Goal: Task Accomplishment & Management: Manage account settings

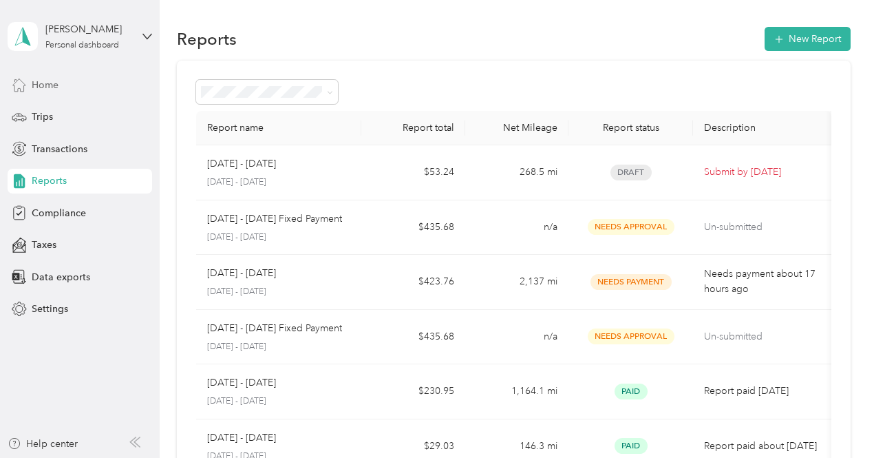
click at [43, 87] on span "Home" at bounding box center [45, 85] width 27 height 14
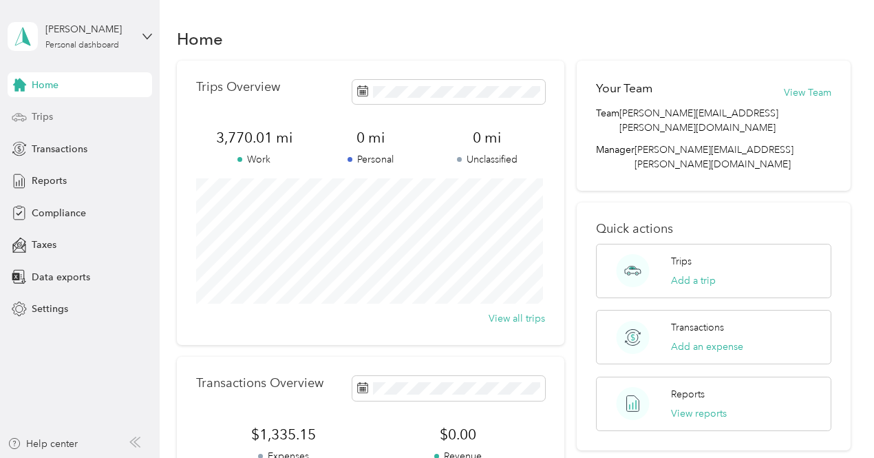
click at [43, 118] on span "Trips" at bounding box center [42, 116] width 21 height 14
click at [48, 123] on span "Trips" at bounding box center [42, 116] width 21 height 14
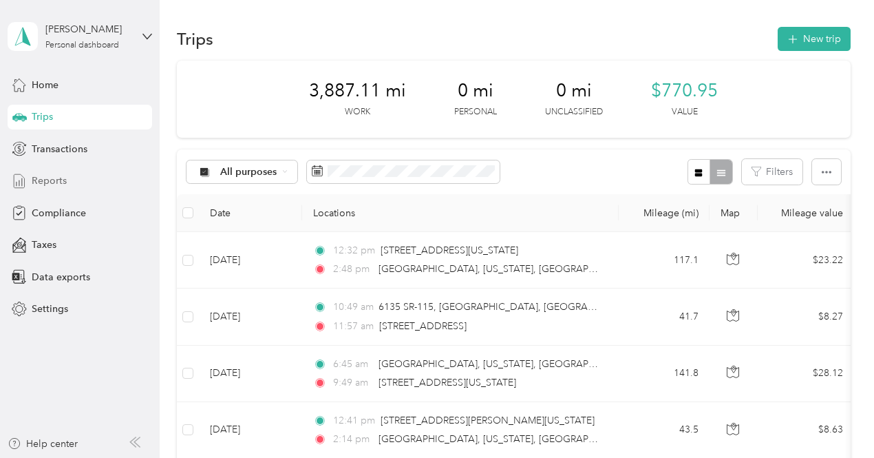
click at [50, 185] on span "Reports" at bounding box center [49, 180] width 35 height 14
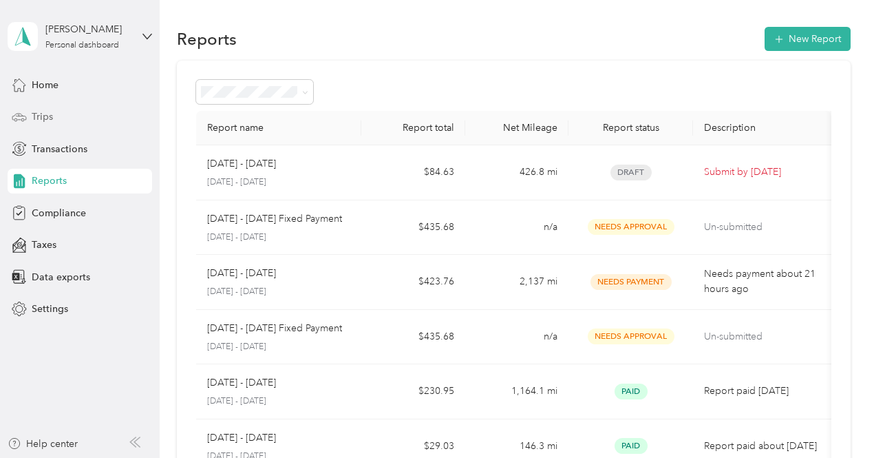
click at [41, 113] on span "Trips" at bounding box center [42, 116] width 21 height 14
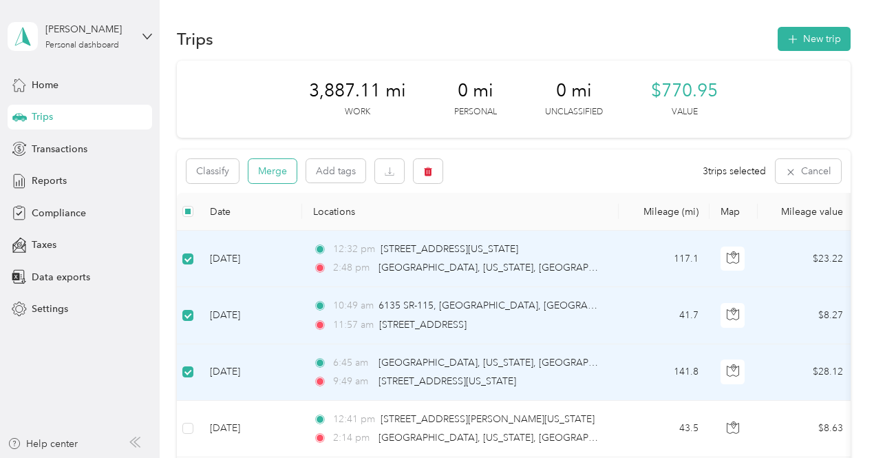
click at [266, 175] on button "Merge" at bounding box center [272, 171] width 48 height 24
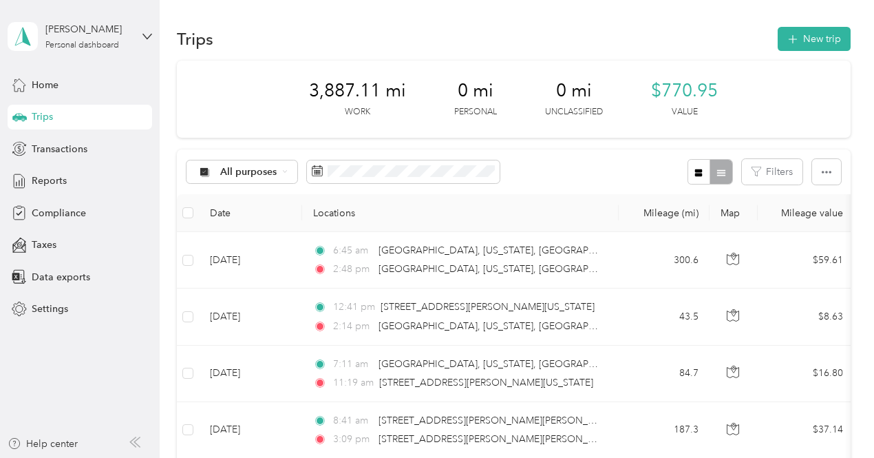
scroll to position [11, 0]
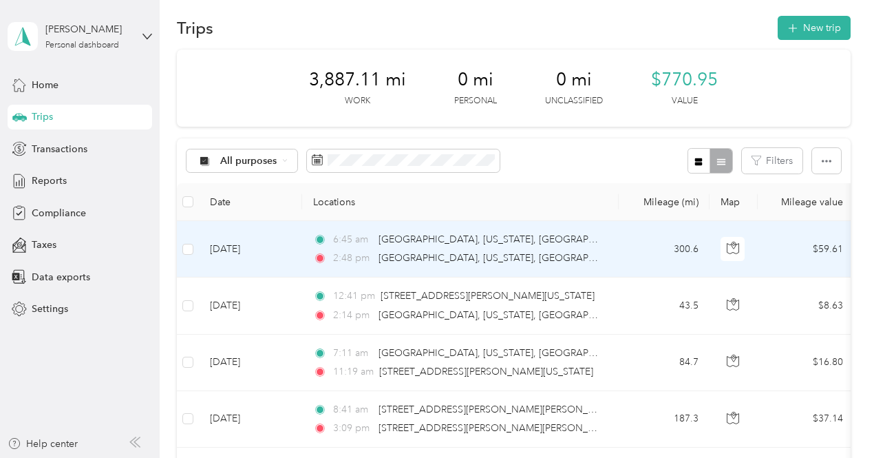
click at [588, 240] on div "6:45 am Haralson County, Georgia, USA" at bounding box center [457, 239] width 289 height 15
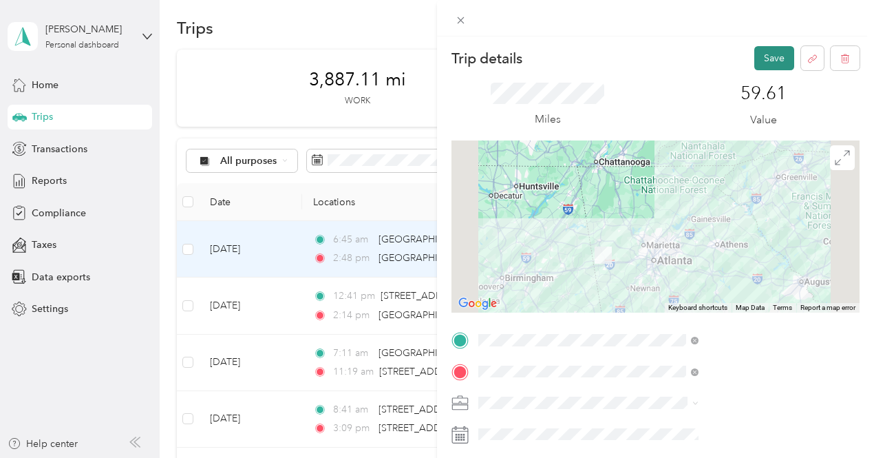
click at [758, 54] on button "Save" at bounding box center [774, 58] width 40 height 24
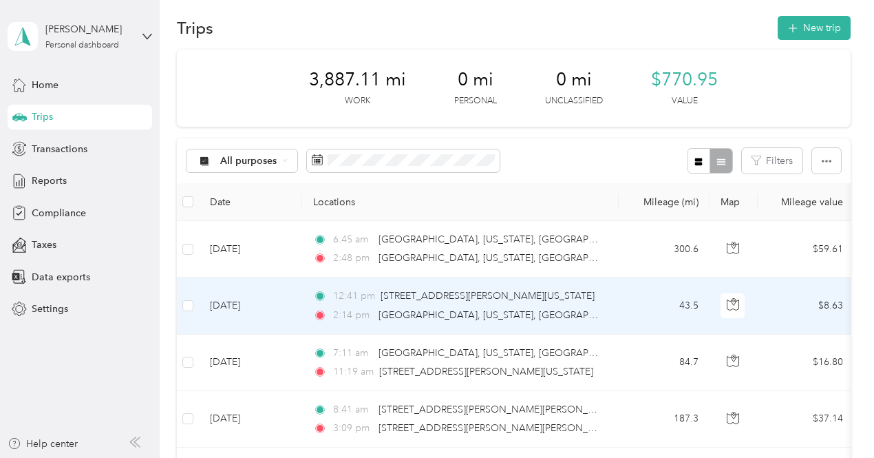
click at [281, 298] on td "[DATE]" at bounding box center [250, 305] width 103 height 56
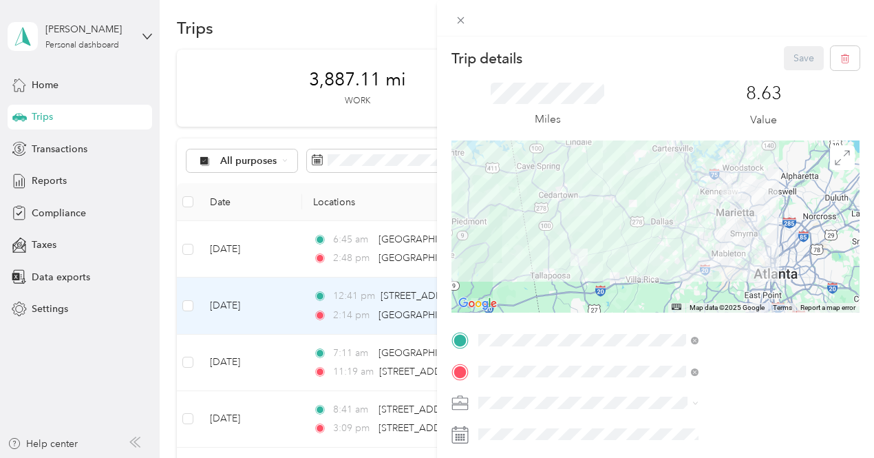
click at [187, 304] on div "Trip details Save This trip cannot be edited because it is either under review,…" at bounding box center [437, 229] width 874 height 458
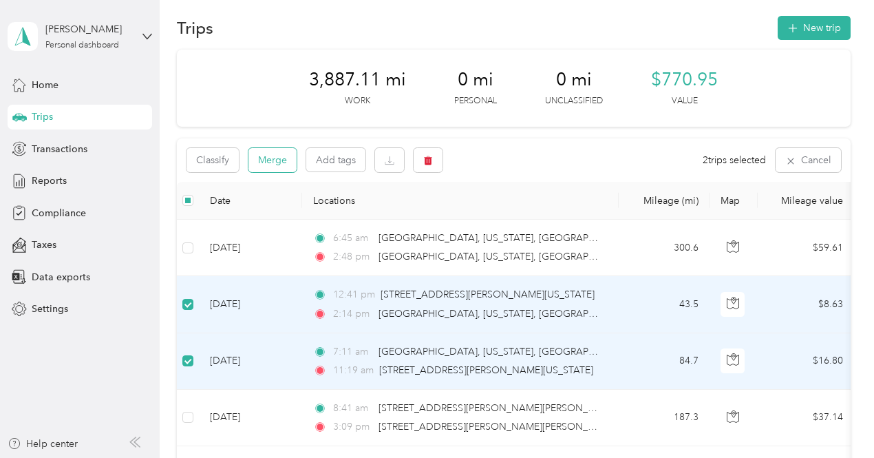
click at [268, 163] on button "Merge" at bounding box center [272, 160] width 48 height 24
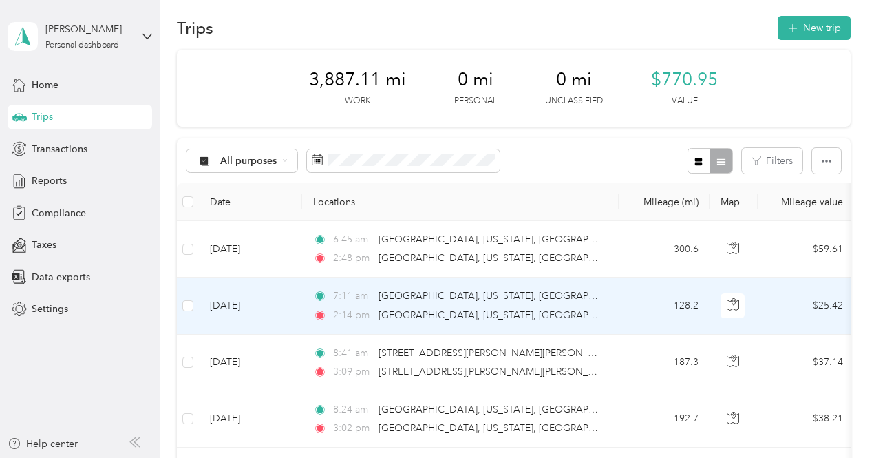
click at [598, 297] on div "7:11 am Haralson County, Georgia, USA" at bounding box center [457, 295] width 289 height 15
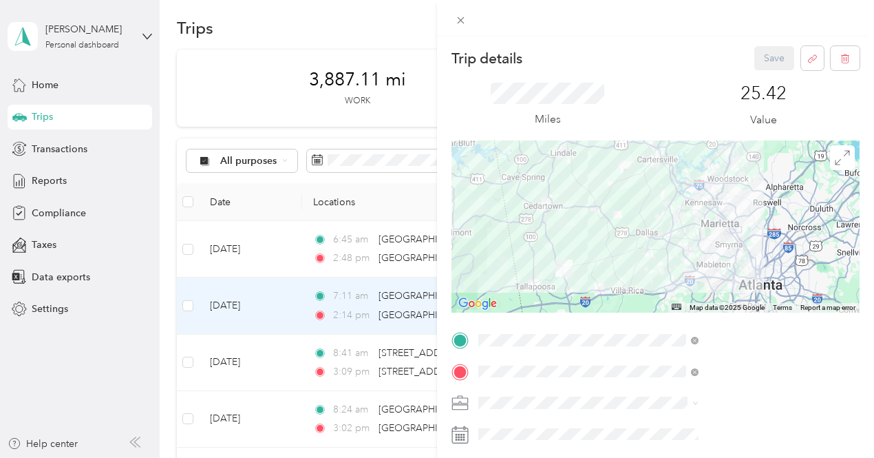
click at [372, 305] on div "Trip details Save This trip cannot be edited because it is either under review,…" at bounding box center [437, 229] width 874 height 458
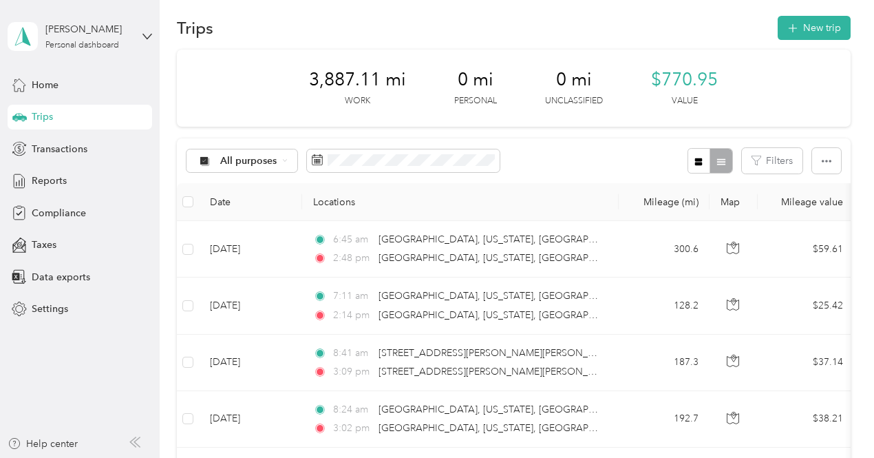
click at [372, 305] on div at bounding box center [437, 229] width 874 height 458
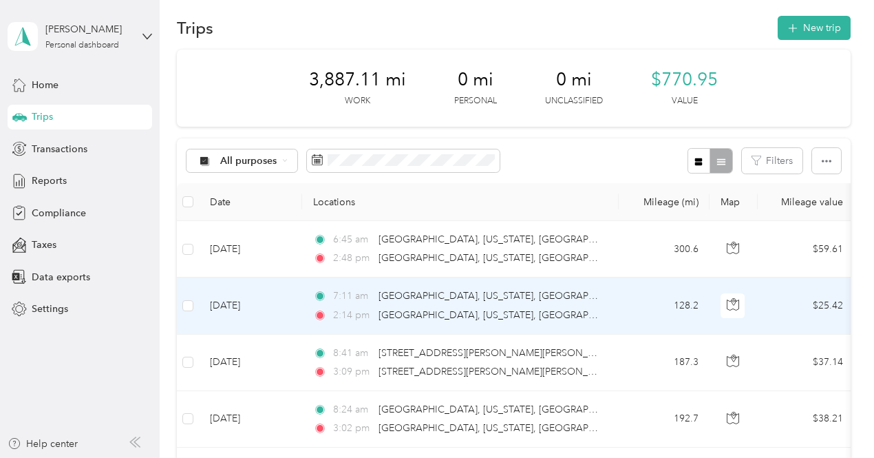
click at [295, 297] on td "[DATE]" at bounding box center [250, 305] width 103 height 56
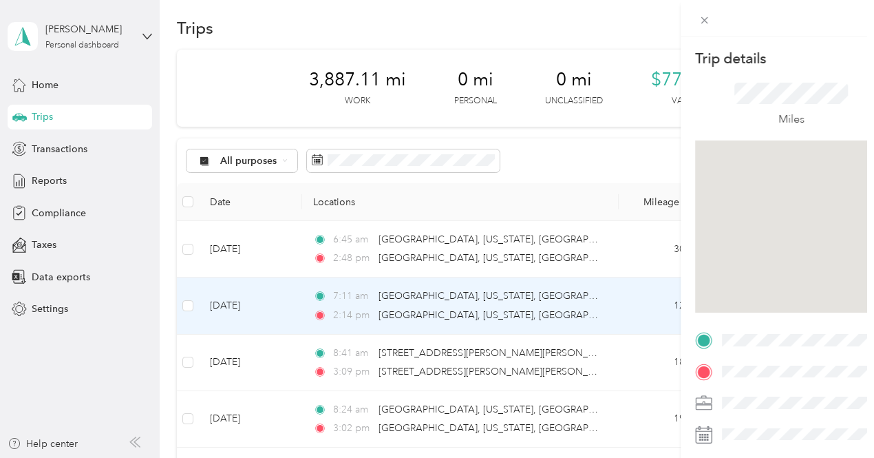
click at [295, 457] on div "Trip details Save This trip cannot be edited because it is either under review,…" at bounding box center [433, 458] width 867 height 0
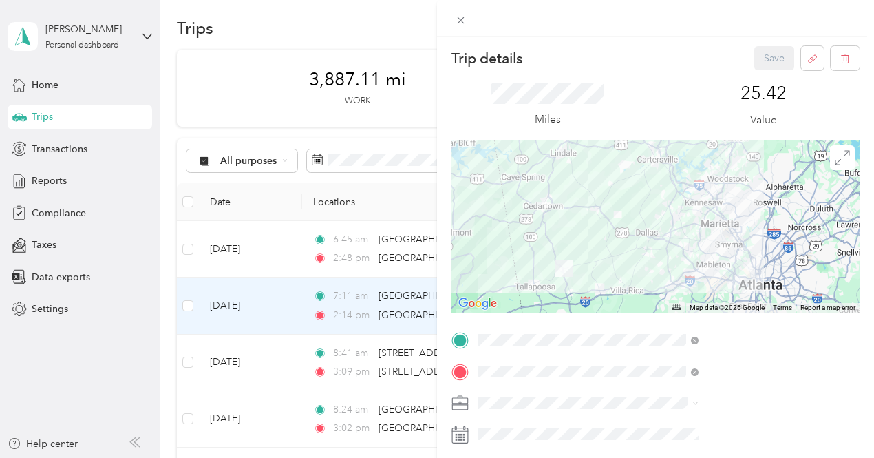
click at [498, 30] on div "Trip details Save This trip cannot be edited because it is either under review,…" at bounding box center [437, 229] width 874 height 458
